Goal: Navigation & Orientation: Find specific page/section

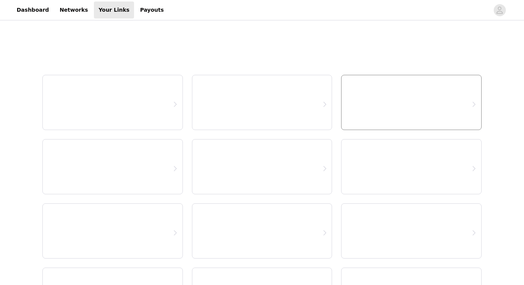
select select "12"
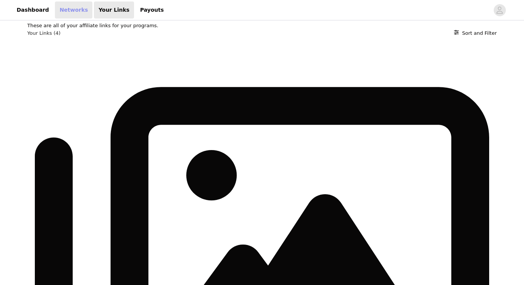
click at [67, 14] on link "Networks" at bounding box center [73, 10] width 37 height 17
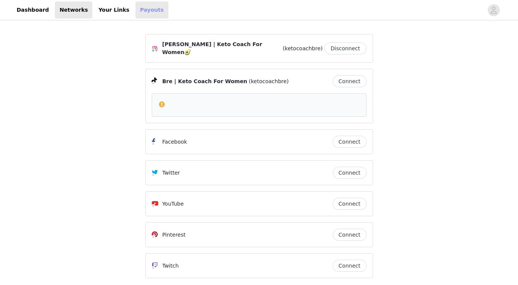
click at [136, 7] on link "Payouts" at bounding box center [152, 10] width 33 height 17
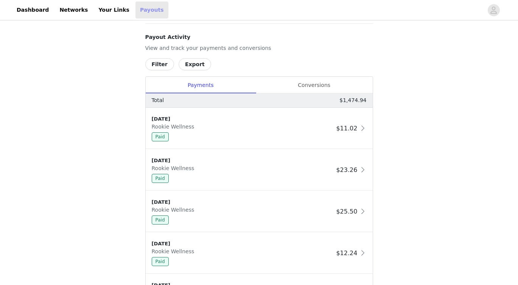
scroll to position [115, 0]
click at [307, 83] on div "Conversions" at bounding box center [314, 86] width 117 height 17
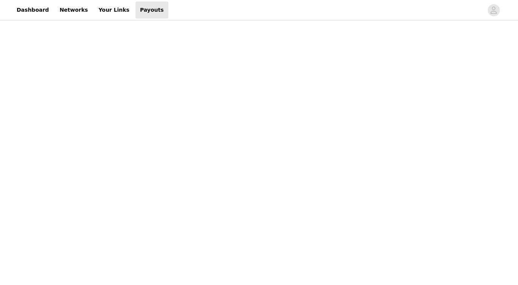
scroll to position [272, 0]
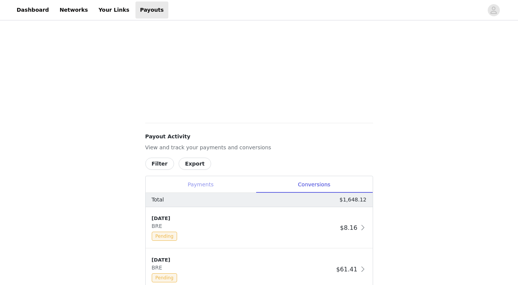
click at [192, 187] on div "Payments" at bounding box center [201, 184] width 110 height 17
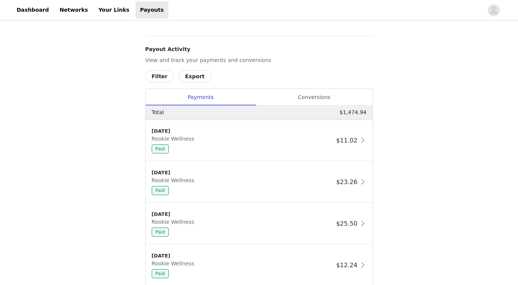
scroll to position [360, 0]
click at [310, 101] on div "Conversions" at bounding box center [314, 97] width 117 height 17
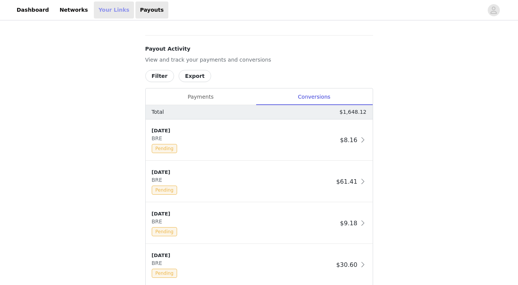
click at [113, 11] on link "Your Links" at bounding box center [114, 10] width 40 height 17
select select "12"
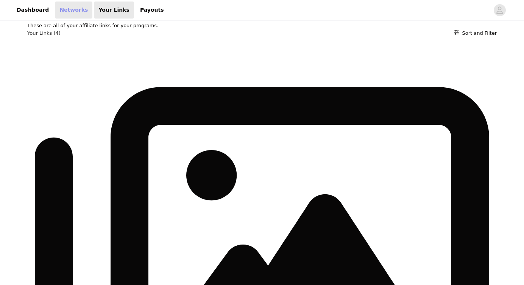
click at [70, 13] on link "Networks" at bounding box center [73, 10] width 37 height 17
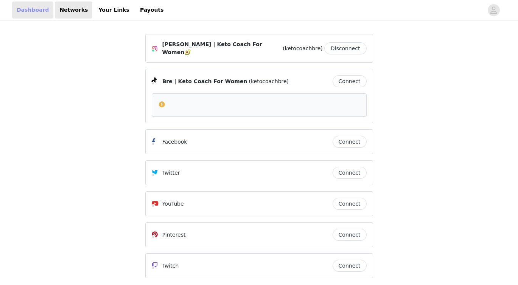
click at [42, 14] on link "Dashboard" at bounding box center [32, 10] width 41 height 17
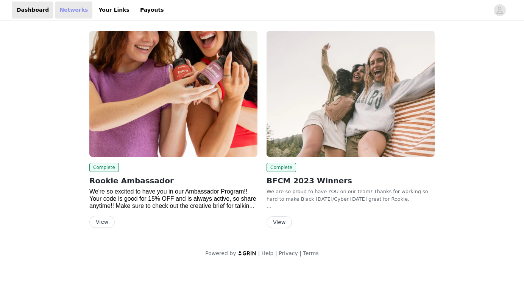
click at [72, 11] on link "Networks" at bounding box center [73, 10] width 37 height 17
